Goal: Task Accomplishment & Management: Manage account settings

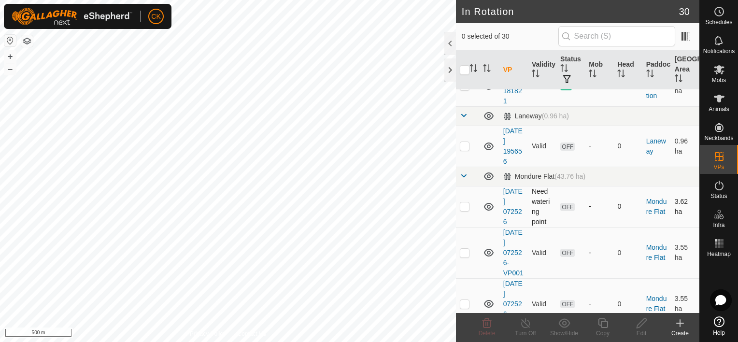
scroll to position [123, 0]
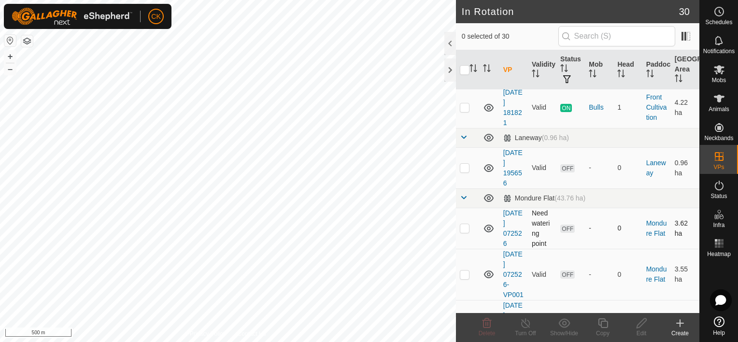
click at [465, 228] on p-checkbox at bounding box center [465, 228] width 10 height 8
checkbox input "true"
click at [464, 278] on p-checkbox at bounding box center [465, 274] width 10 height 8
checkbox input "true"
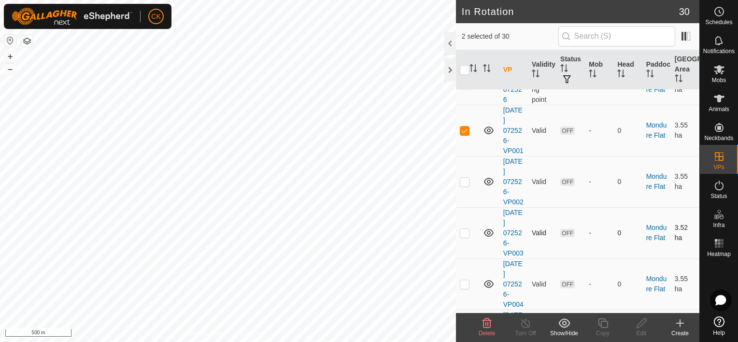
scroll to position [268, 0]
click at [464, 184] on p-checkbox at bounding box center [465, 181] width 10 height 8
checkbox input "true"
click at [462, 236] on p-checkbox at bounding box center [465, 232] width 10 height 8
checkbox input "true"
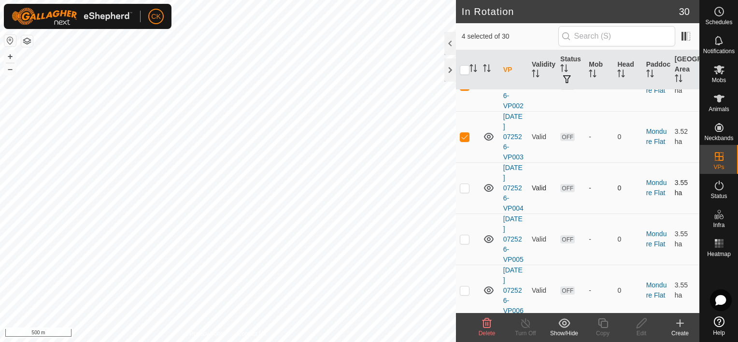
scroll to position [365, 0]
click at [466, 190] on p-checkbox at bounding box center [465, 187] width 10 height 8
checkbox input "true"
click at [461, 241] on p-checkbox at bounding box center [465, 238] width 10 height 8
checkbox input "true"
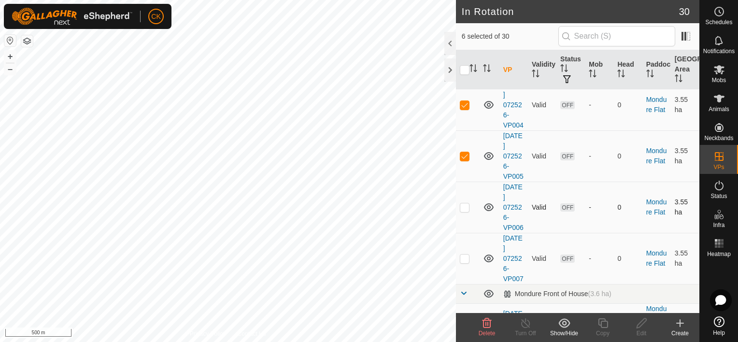
scroll to position [461, 0]
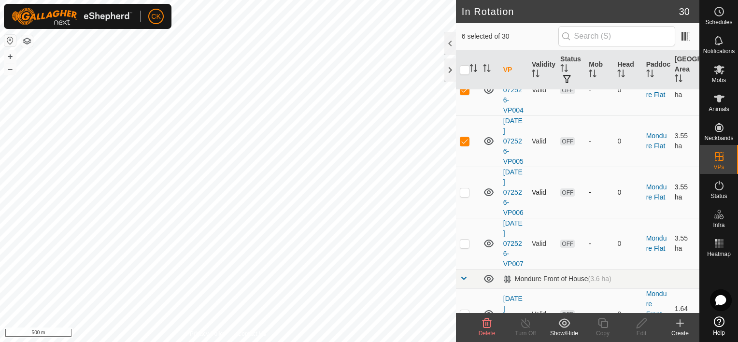
click at [466, 196] on p-checkbox at bounding box center [465, 192] width 10 height 8
checkbox input "true"
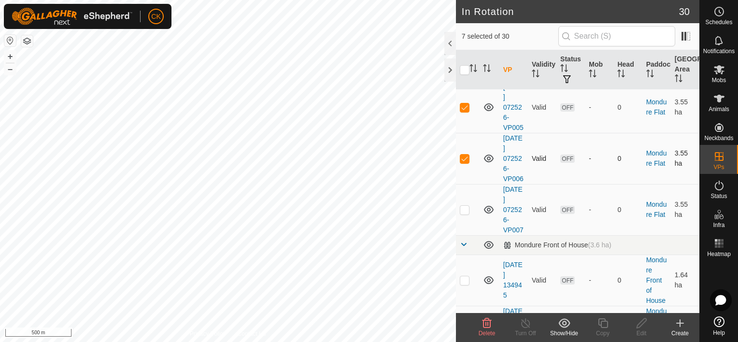
scroll to position [558, 0]
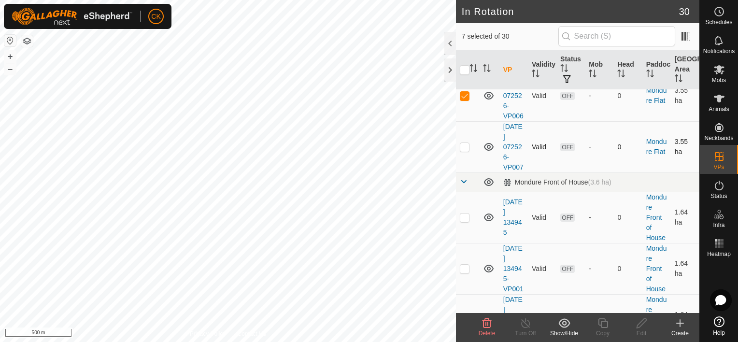
click at [464, 151] on p-checkbox at bounding box center [465, 147] width 10 height 8
checkbox input "true"
click at [487, 323] on icon at bounding box center [487, 323] width 12 height 12
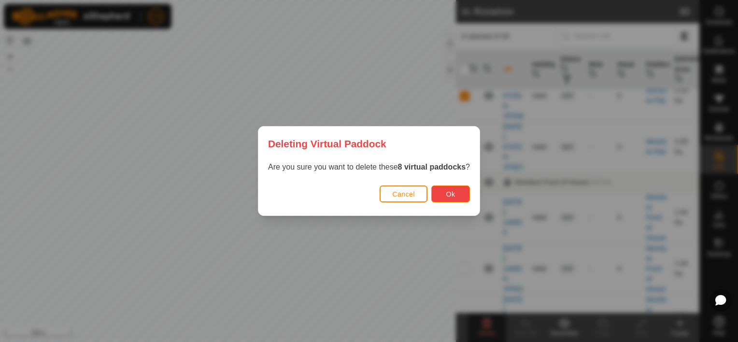
click at [442, 195] on button "Ok" at bounding box center [450, 193] width 39 height 17
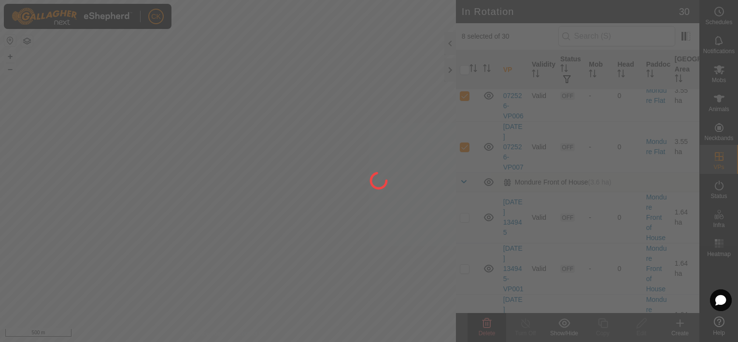
checkbox input "false"
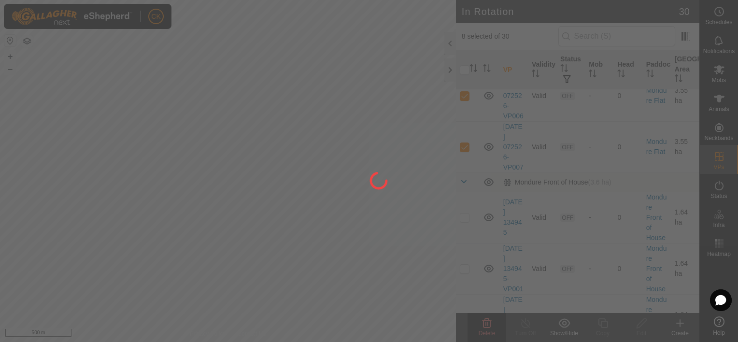
checkbox input "false"
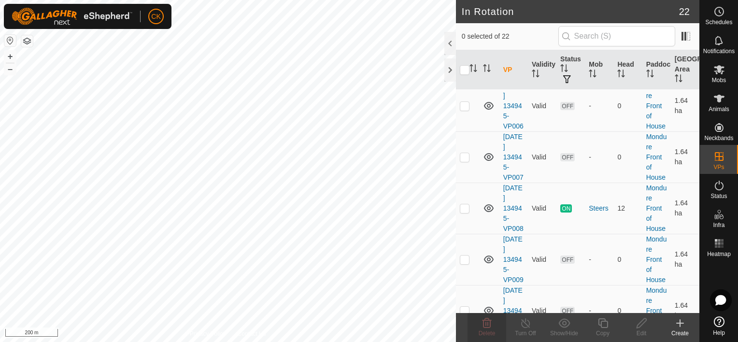
click at [678, 322] on icon at bounding box center [680, 323] width 12 height 12
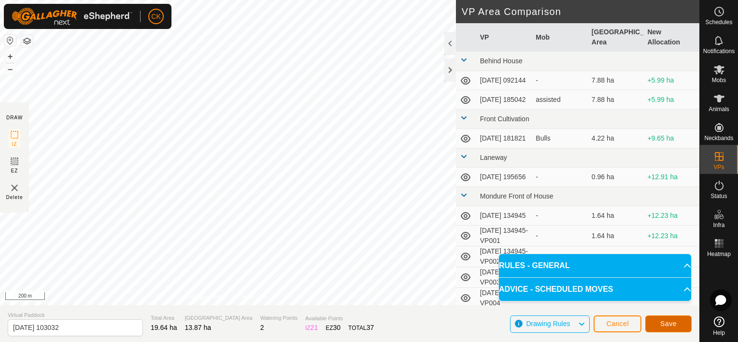
click at [657, 320] on button "Save" at bounding box center [668, 323] width 46 height 17
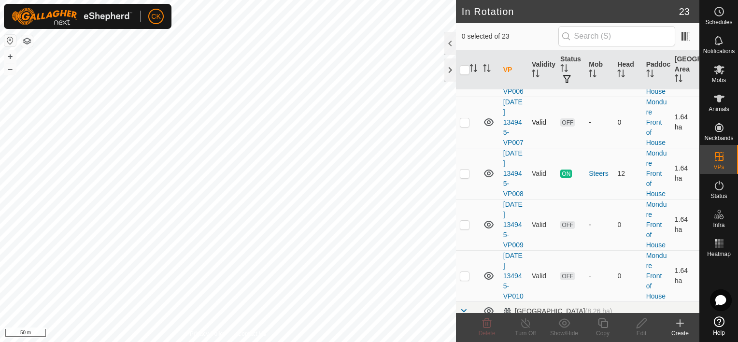
scroll to position [724, 0]
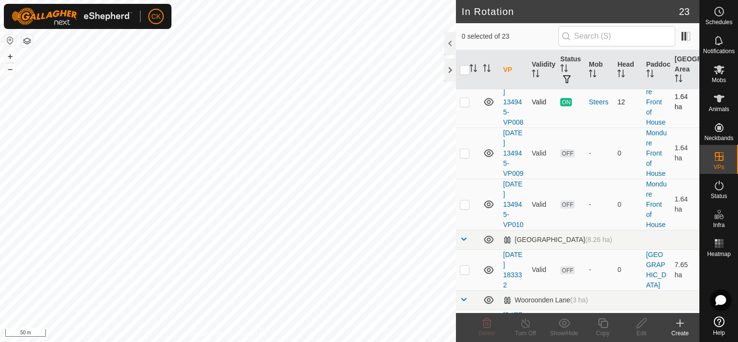
click at [462, 106] on p-checkbox at bounding box center [465, 102] width 10 height 8
click at [475, 127] on td at bounding box center [467, 101] width 23 height 51
checkbox input "false"
click at [719, 95] on icon at bounding box center [719, 99] width 11 height 8
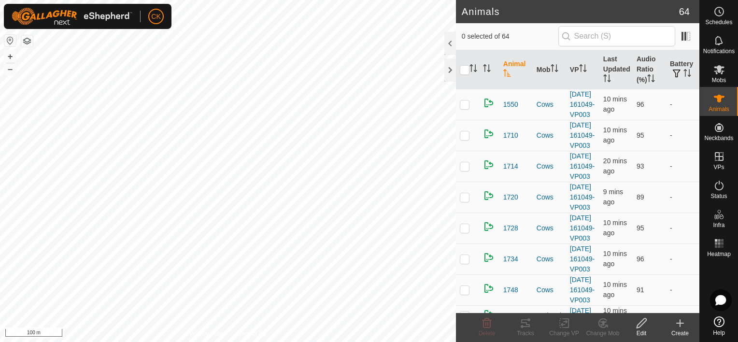
click at [603, 66] on th "Last Updated" at bounding box center [615, 69] width 33 height 39
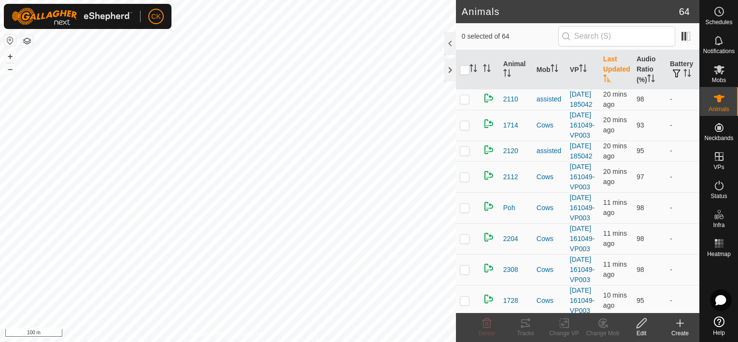
click at [603, 66] on th "Last Updated" at bounding box center [615, 69] width 33 height 39
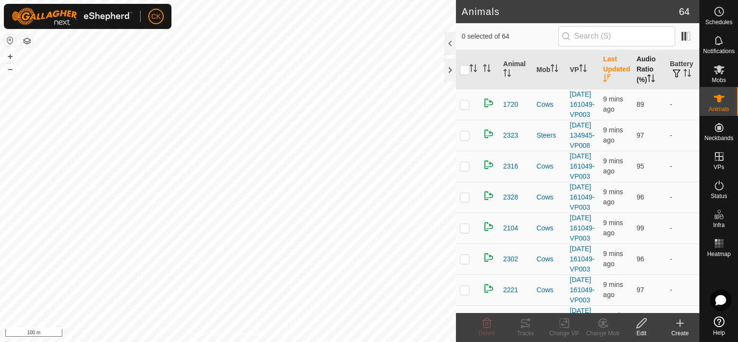
click at [643, 66] on th "Audio Ratio (%)" at bounding box center [649, 69] width 33 height 39
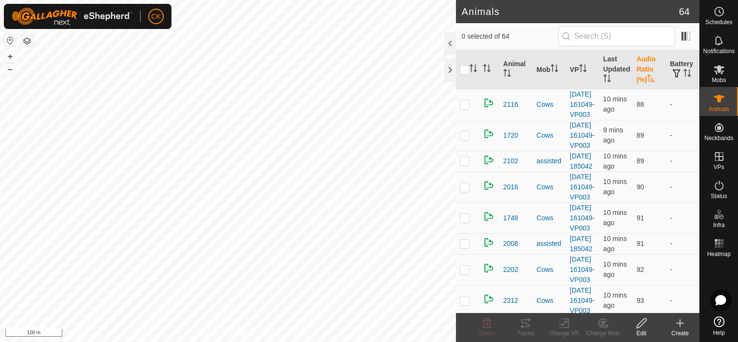
click at [643, 66] on th "Audio Ratio (%)" at bounding box center [649, 69] width 33 height 39
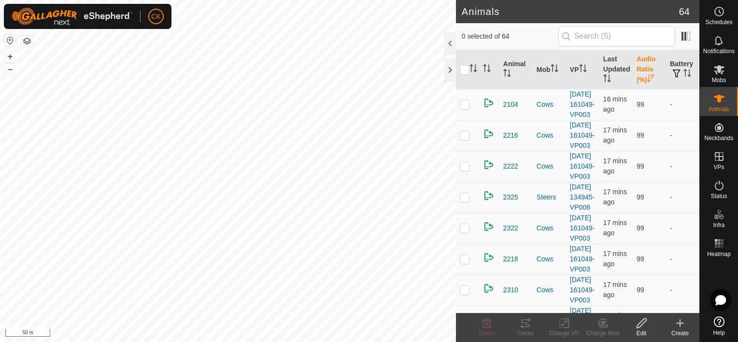
click at [721, 321] on icon at bounding box center [719, 321] width 11 height 11
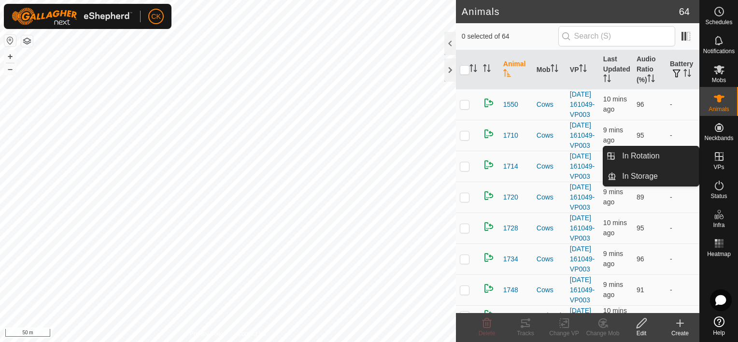
click at [719, 153] on icon at bounding box center [719, 156] width 9 height 9
click at [652, 154] on link "In Rotation" at bounding box center [657, 155] width 83 height 19
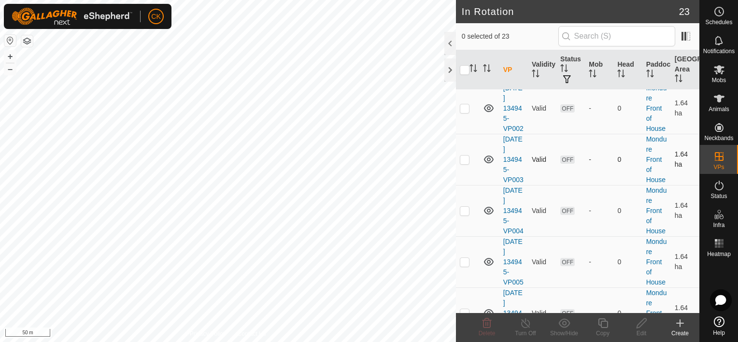
scroll to position [386, 0]
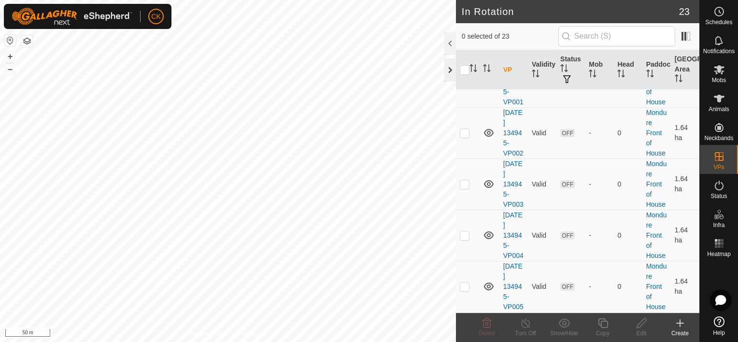
click at [450, 72] on div at bounding box center [450, 69] width 12 height 23
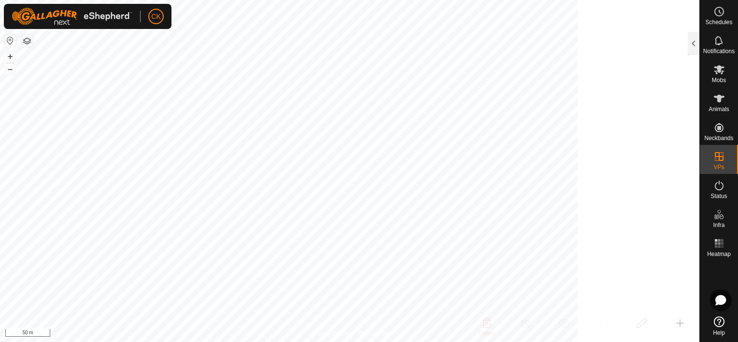
scroll to position [1679, 0]
